Goal: Use online tool/utility: Use online tool/utility

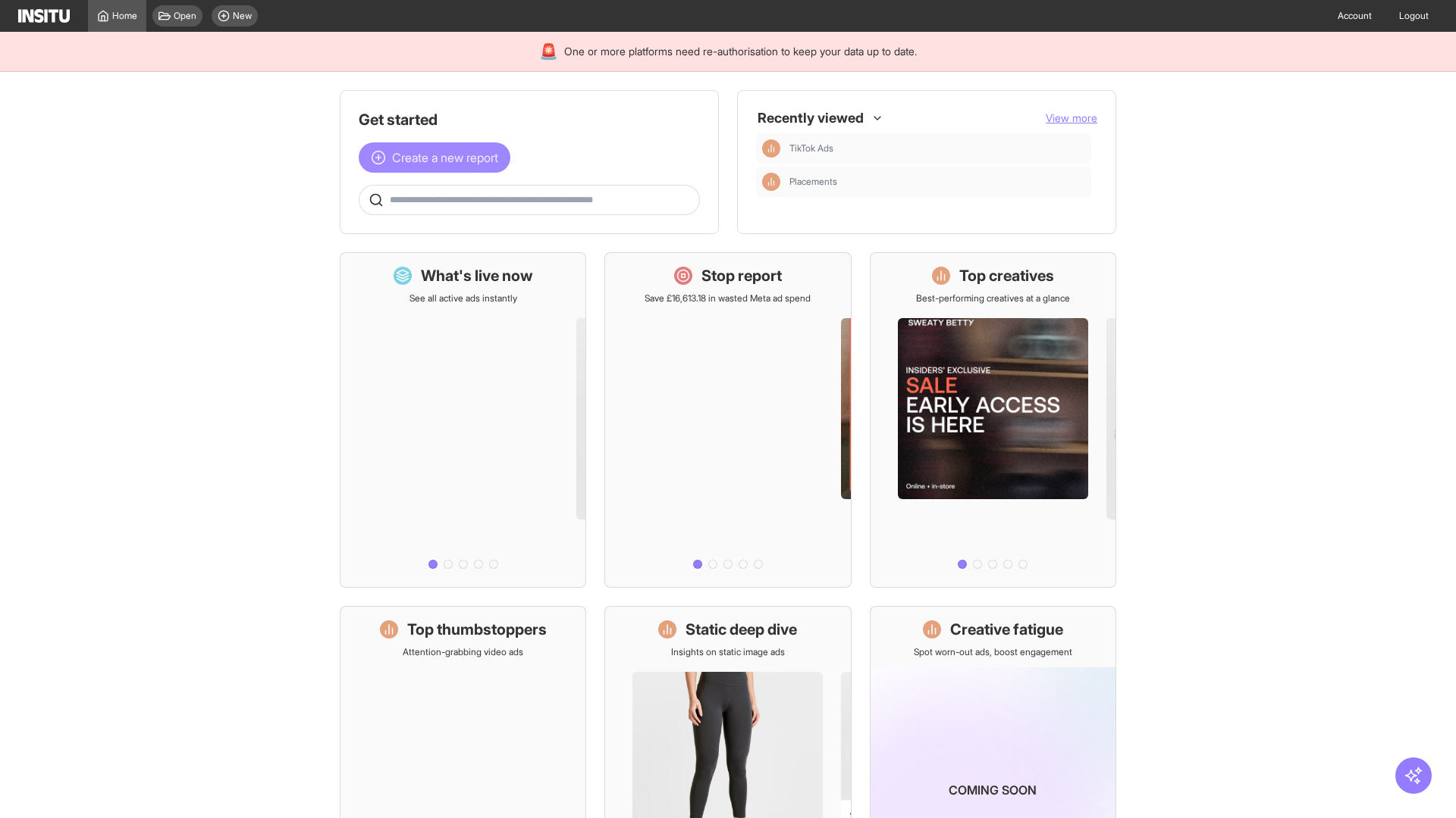
click at [438, 157] on span "Create a new report" at bounding box center [445, 157] width 106 height 18
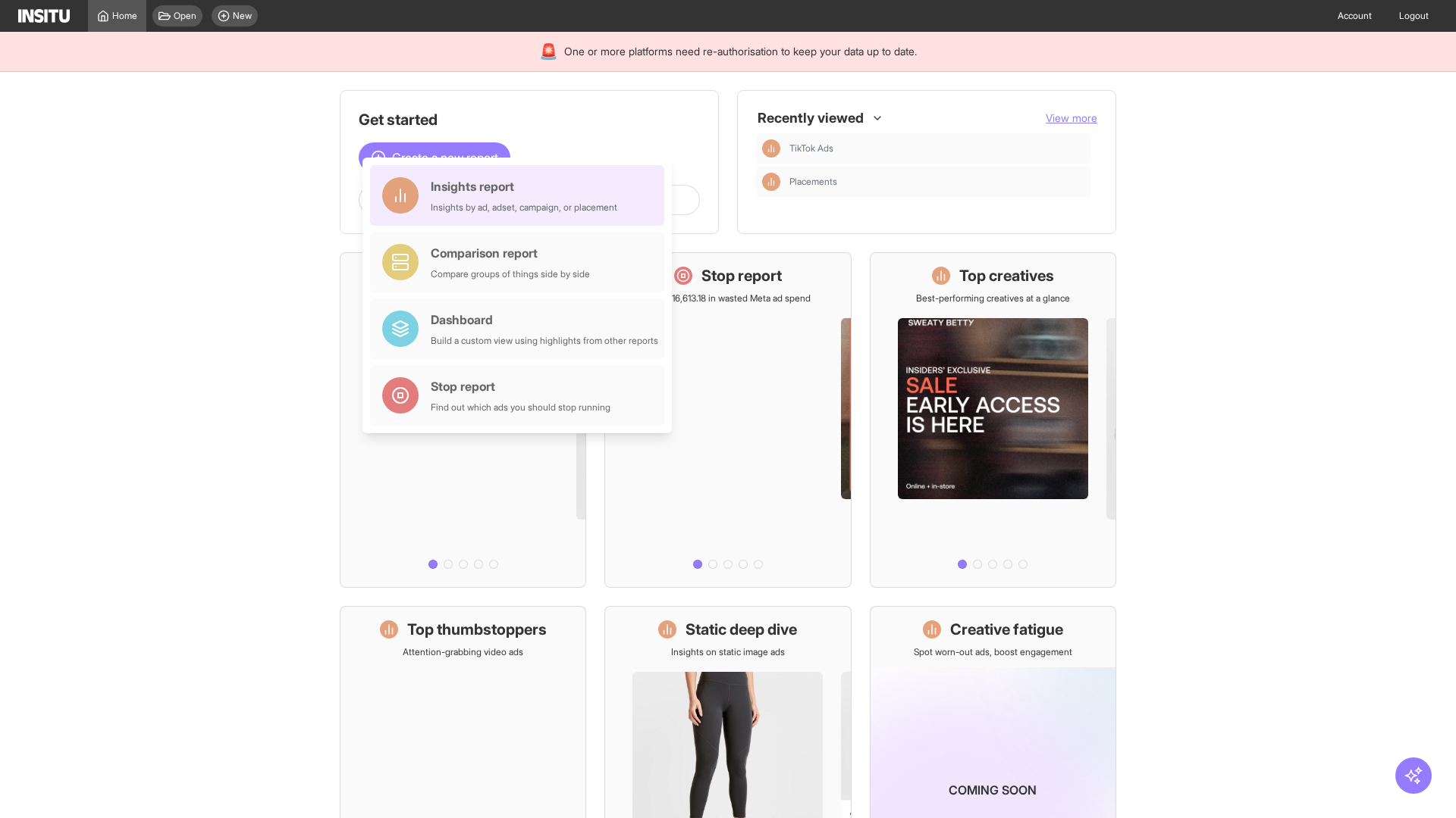
click at [521, 195] on div "Insights report Insights by ad, adset, campaign, or placement" at bounding box center [524, 195] width 186 height 36
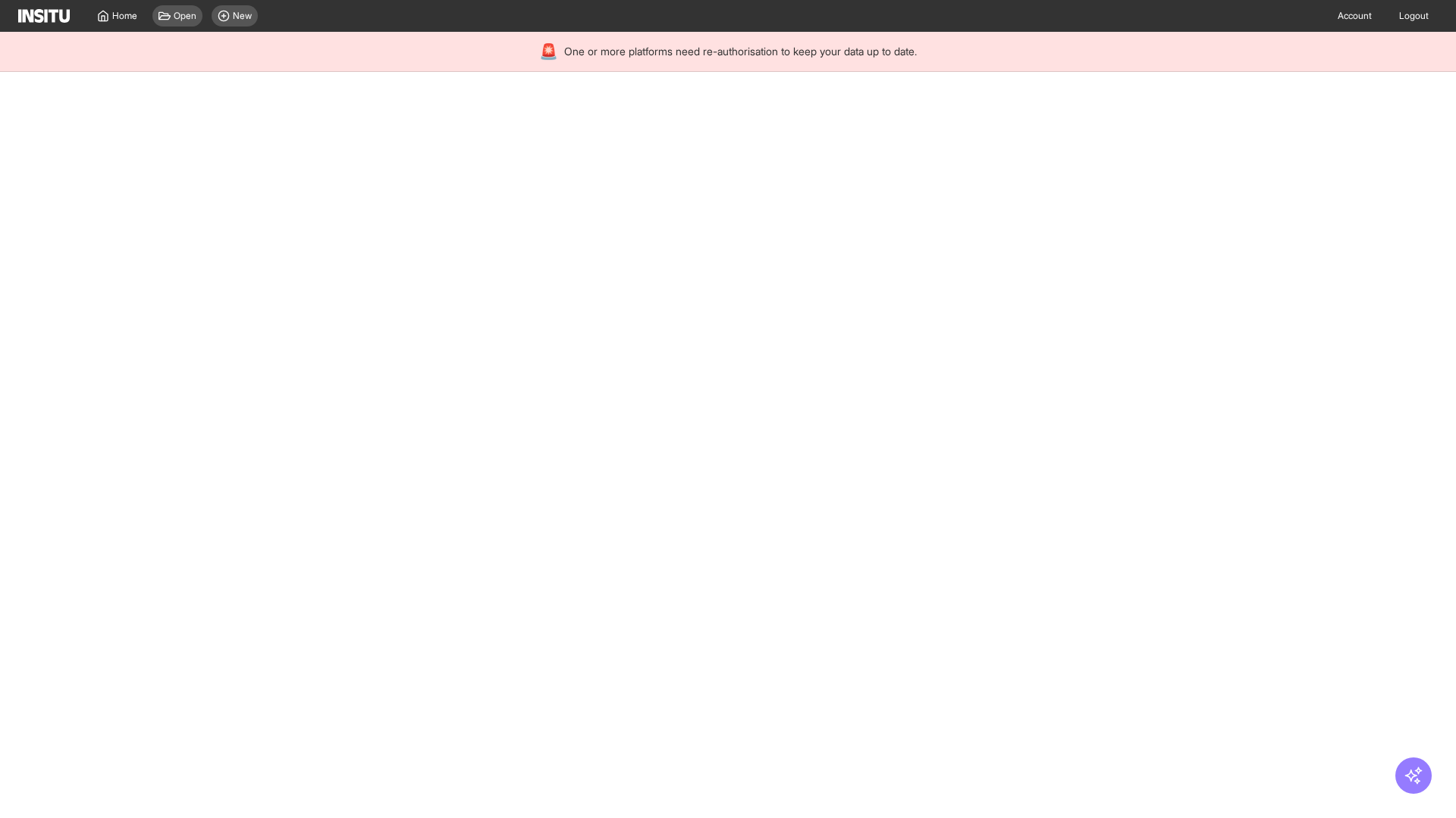
select select "**"
